Goal: Navigation & Orientation: Find specific page/section

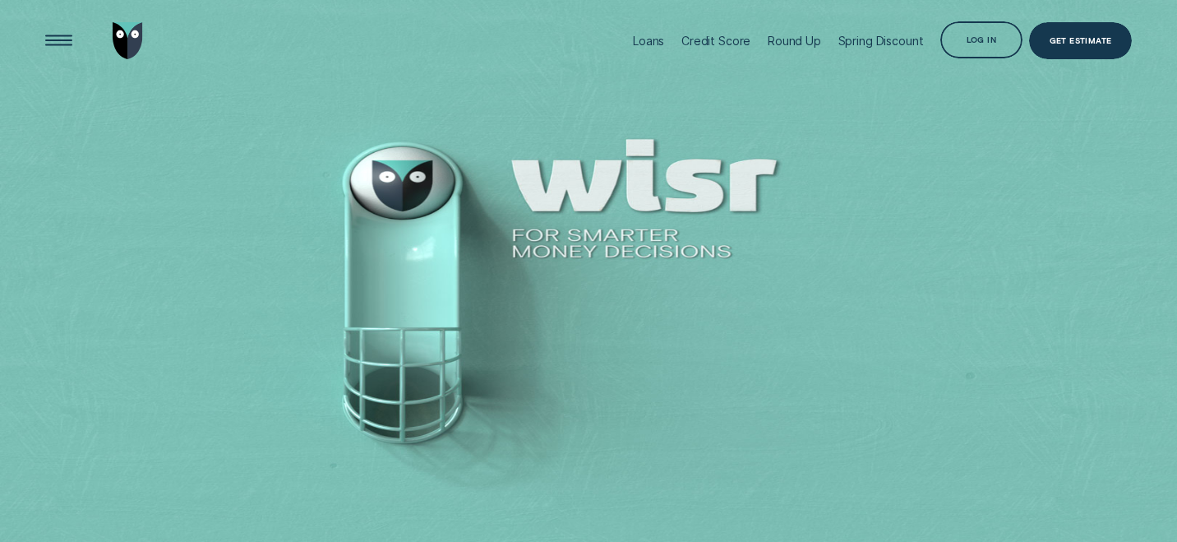
click at [992, 38] on div "Log in" at bounding box center [981, 41] width 30 height 7
click at [728, 42] on div "Credit Score" at bounding box center [715, 41] width 69 height 14
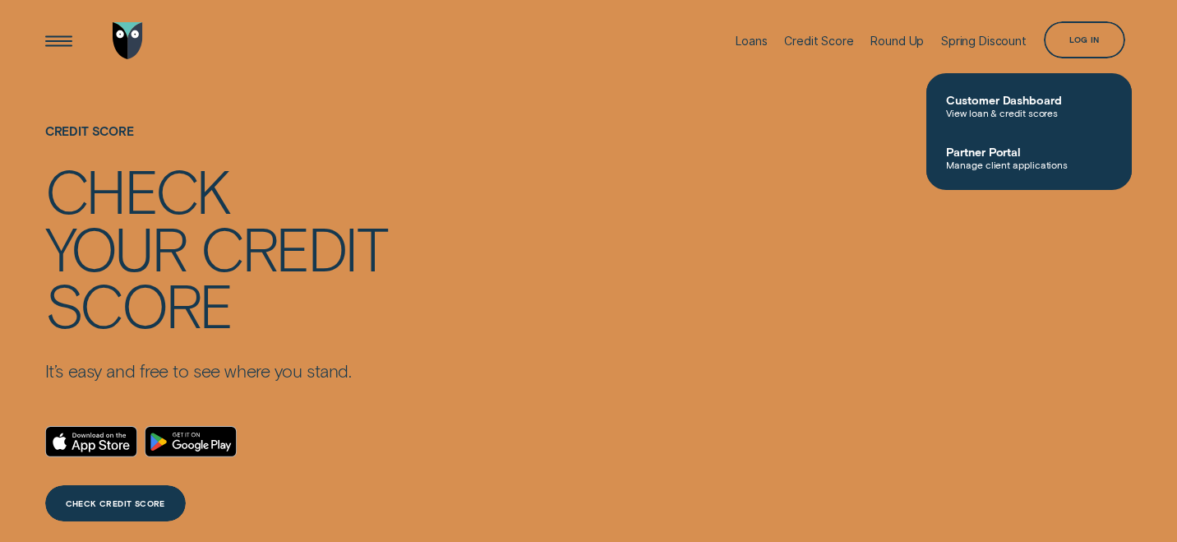
click at [1024, 106] on span "Customer Dashboard" at bounding box center [1029, 100] width 166 height 14
